Goal: Task Accomplishment & Management: Manage account settings

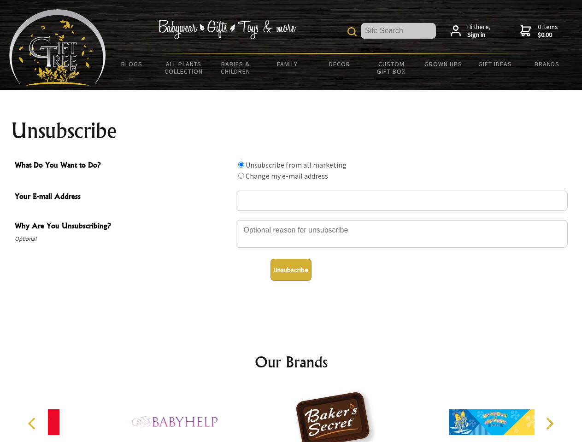
click at [241, 164] on input "What Do You Want to Do?" at bounding box center [241, 165] width 6 height 6
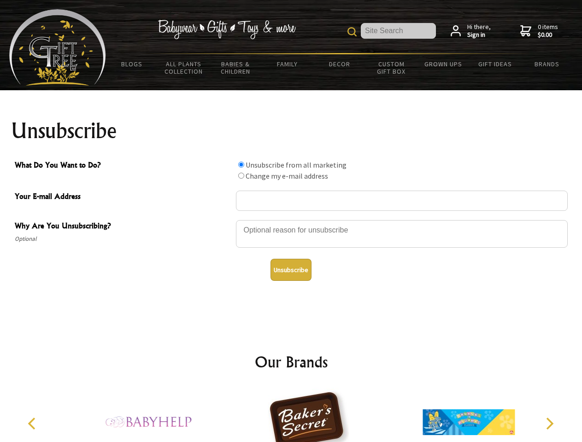
click at [241, 176] on input "What Do You Want to Do?" at bounding box center [241, 176] width 6 height 6
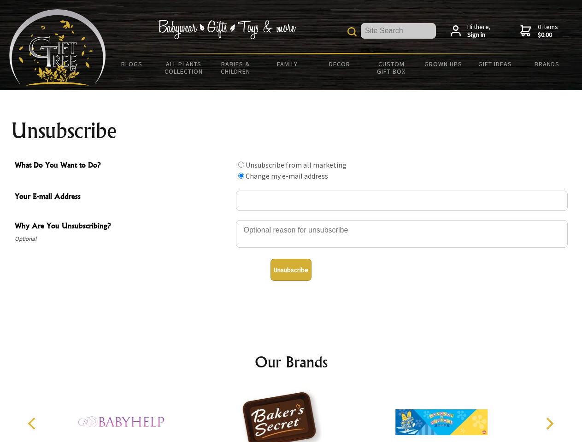
click at [291, 270] on button "Unsubscribe" at bounding box center [290, 270] width 41 height 22
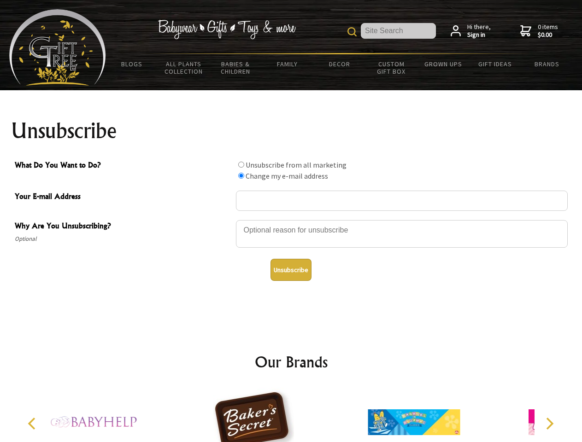
click at [291, 415] on img at bounding box center [253, 422] width 92 height 69
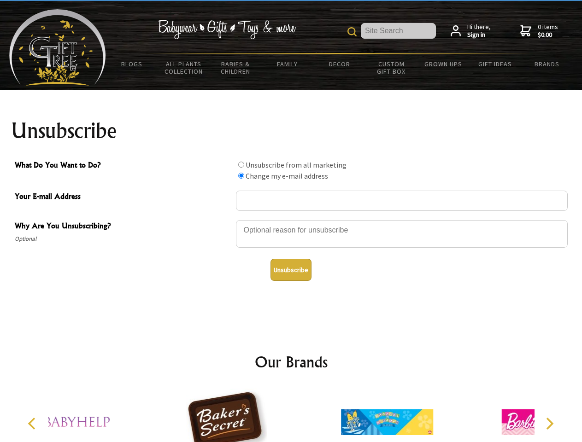
click at [33, 424] on icon "Previous" at bounding box center [33, 424] width 12 height 12
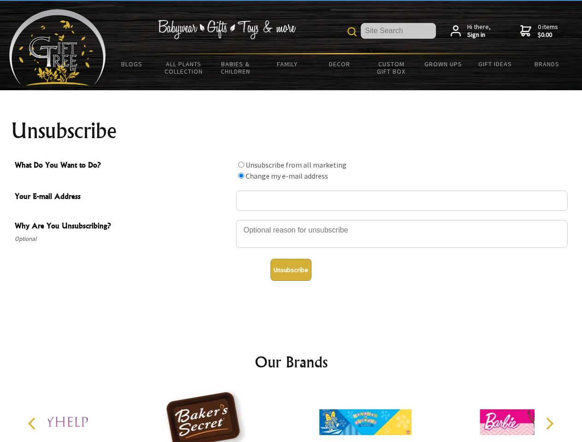
click at [549, 424] on icon "Next" at bounding box center [549, 424] width 12 height 12
